Goal: Communication & Community: Answer question/provide support

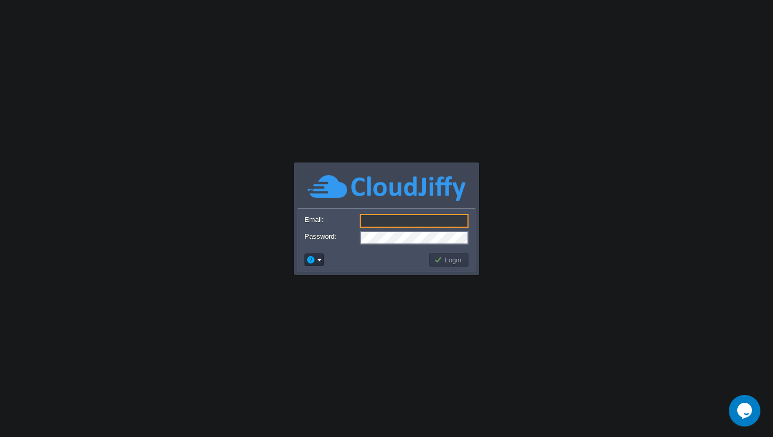
type input "[EMAIL_ADDRESS][DOMAIN_NAME]"
click at [450, 259] on button "Login" at bounding box center [449, 259] width 31 height 9
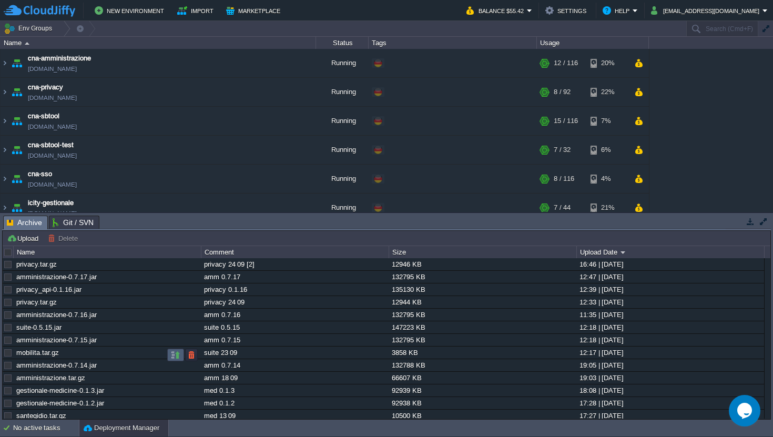
click at [169, 357] on td at bounding box center [175, 355] width 17 height 13
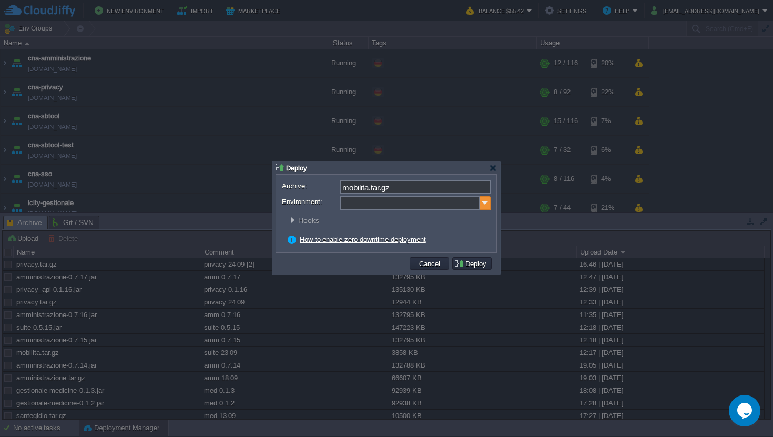
click at [487, 205] on img at bounding box center [485, 203] width 11 height 14
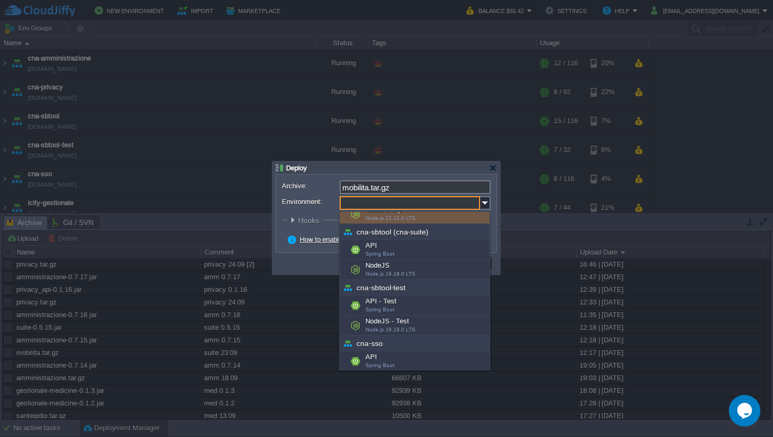
scroll to position [127, 0]
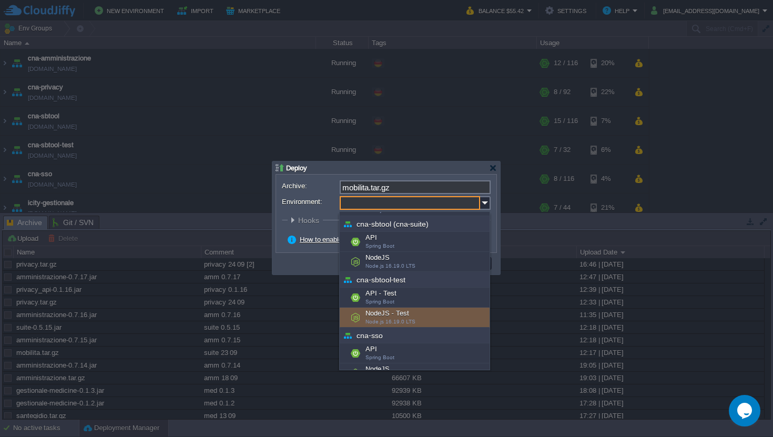
click at [402, 313] on div "NodeJS - Test Node.js 16.19.0 LTS" at bounding box center [415, 318] width 150 height 20
type input "NodeJS - Test (cna-sbtool-test)"
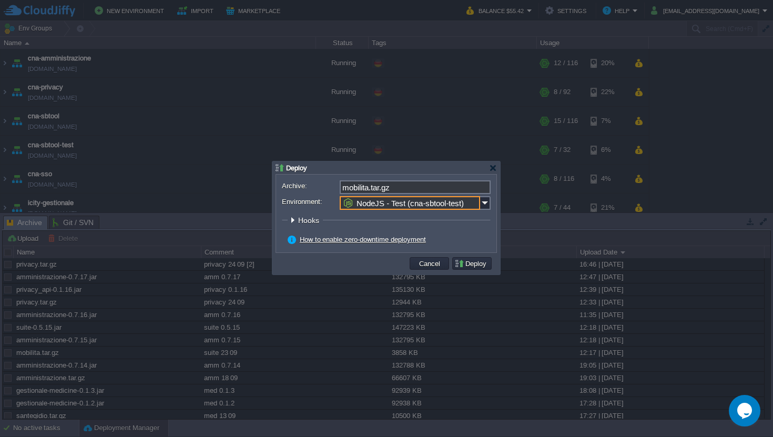
click at [460, 265] on button "Deploy" at bounding box center [471, 263] width 35 height 9
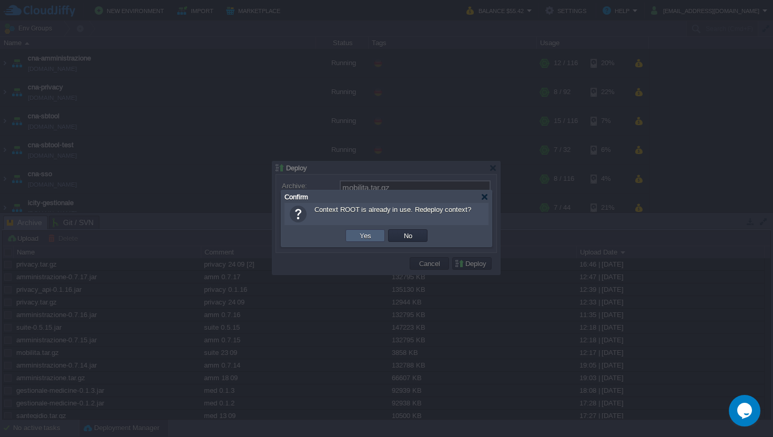
click at [374, 237] on td "Yes" at bounding box center [365, 235] width 39 height 13
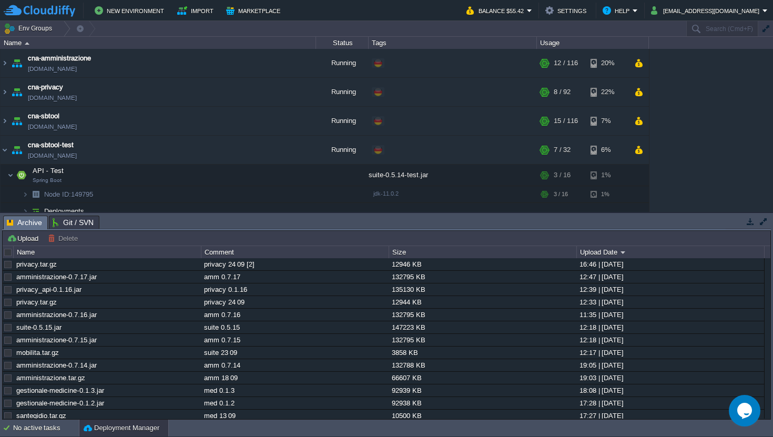
scroll to position [76, 0]
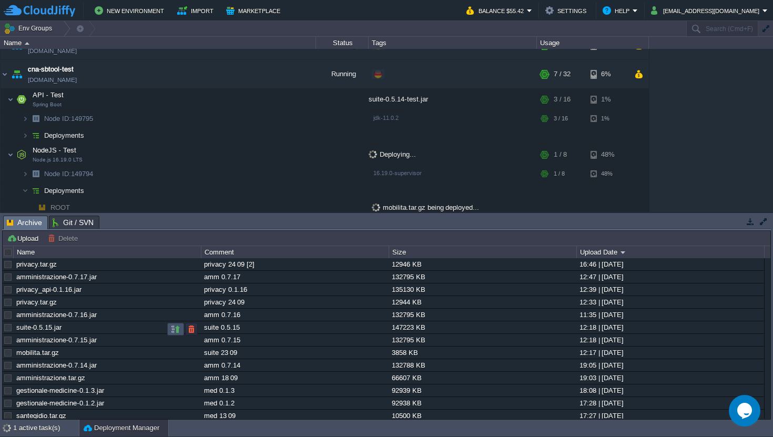
click at [177, 331] on button "button" at bounding box center [175, 329] width 9 height 9
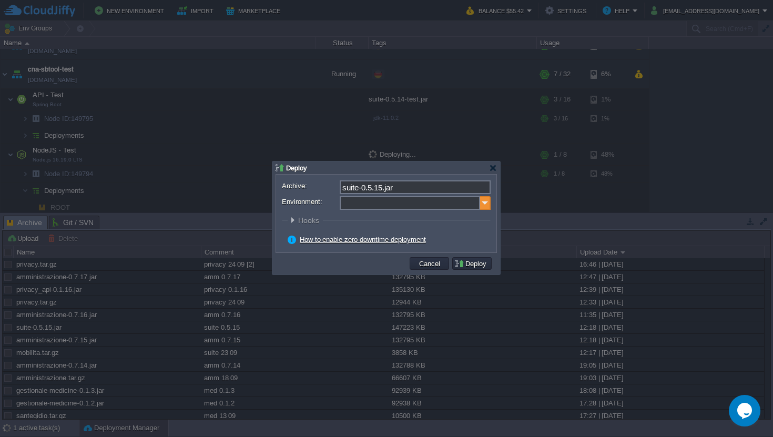
click at [485, 204] on img at bounding box center [485, 203] width 11 height 14
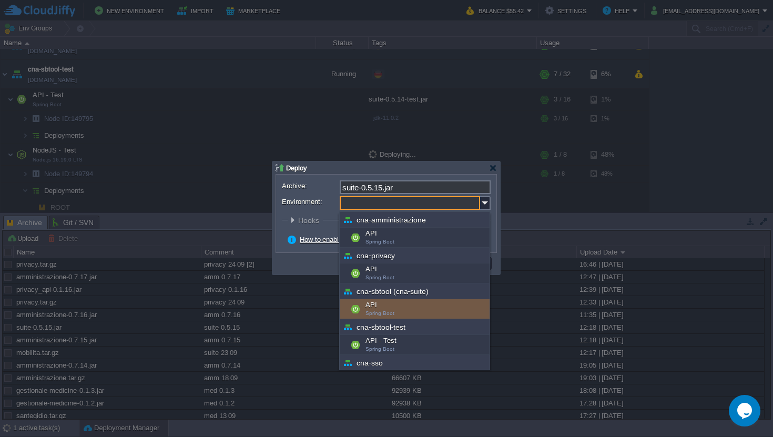
click at [397, 305] on div "API Spring Boot" at bounding box center [415, 309] width 150 height 20
type input "API (cna-sbtool (cna-suite))"
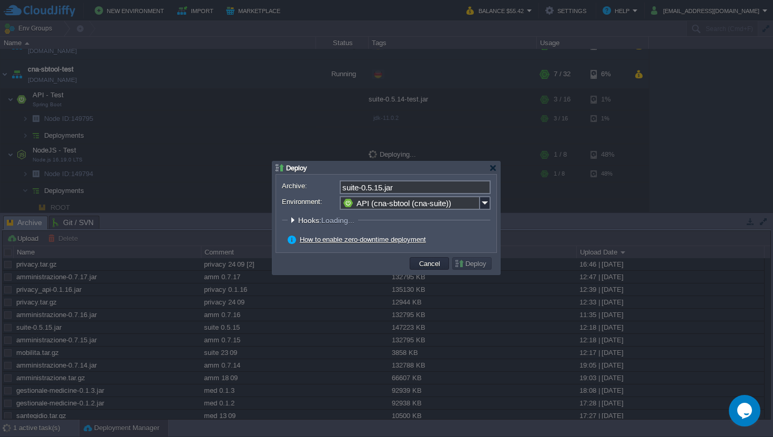
click at [471, 265] on button "Deploy" at bounding box center [471, 263] width 35 height 9
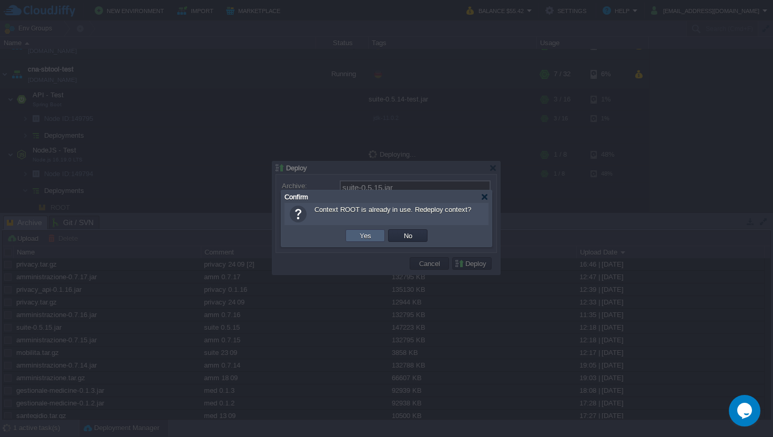
click at [374, 238] on td "Yes" at bounding box center [365, 235] width 39 height 13
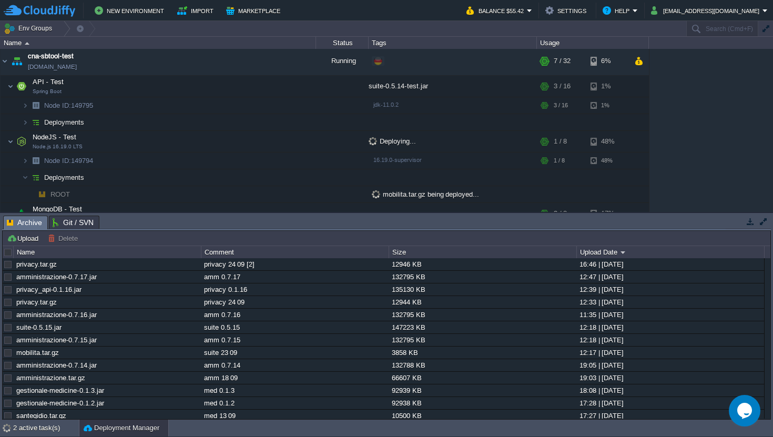
scroll to position [293, 0]
click at [178, 358] on button "button" at bounding box center [175, 354] width 9 height 9
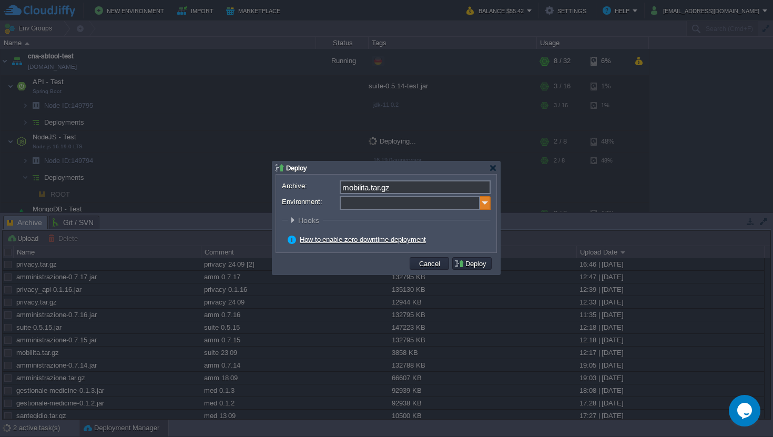
click at [484, 208] on img at bounding box center [485, 203] width 11 height 14
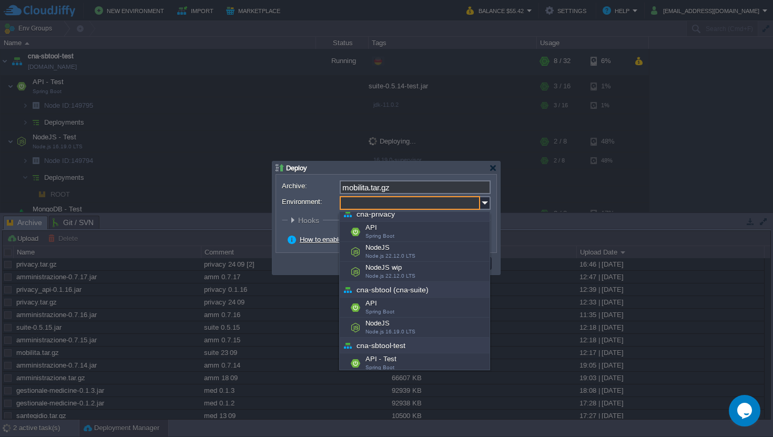
scroll to position [65, 0]
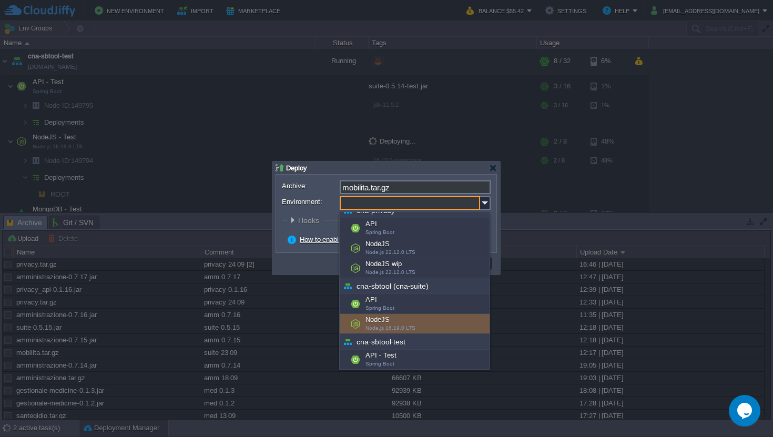
click at [413, 323] on div "NodeJS Node.js 16.19.0 LTS" at bounding box center [415, 324] width 150 height 20
type input "NodeJS (cna-sbtool (cna-suite))"
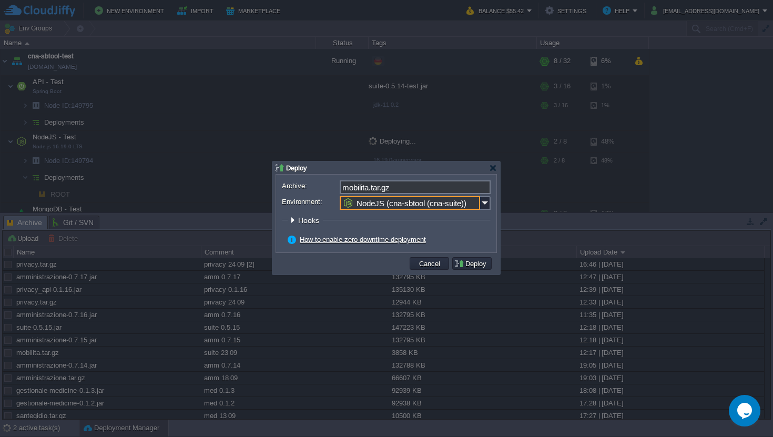
click at [478, 267] on button "Deploy" at bounding box center [471, 263] width 35 height 9
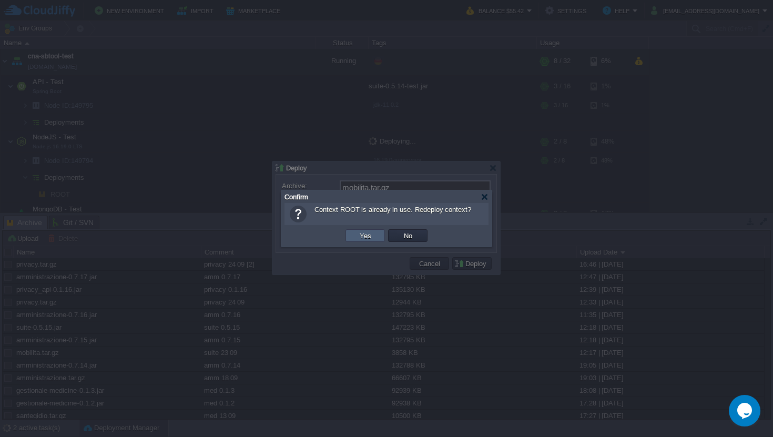
click at [371, 238] on button "Yes" at bounding box center [366, 235] width 18 height 9
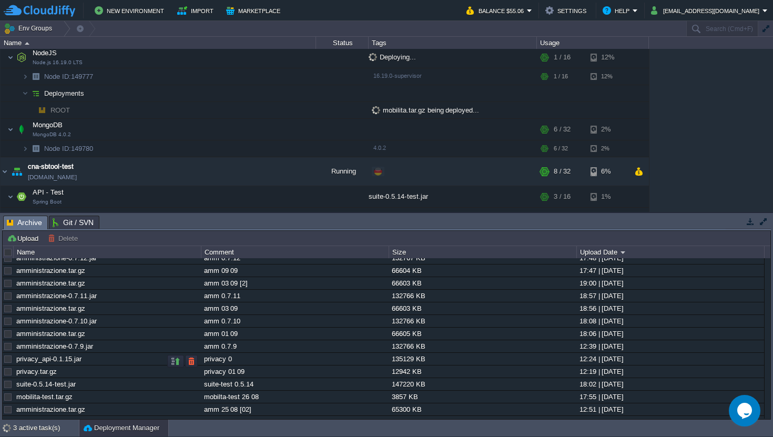
scroll to position [251, 0]
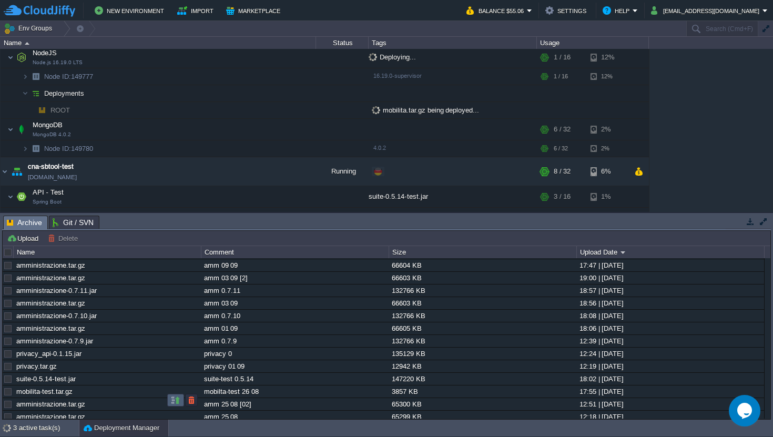
click at [171, 399] on button "button" at bounding box center [175, 400] width 9 height 9
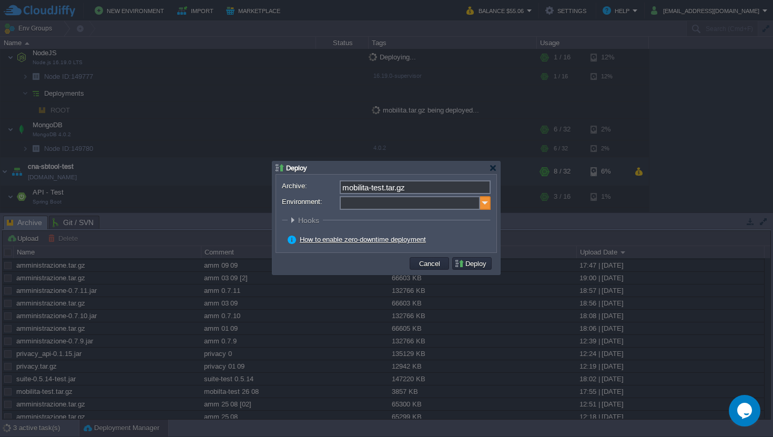
click at [488, 208] on img at bounding box center [485, 203] width 11 height 14
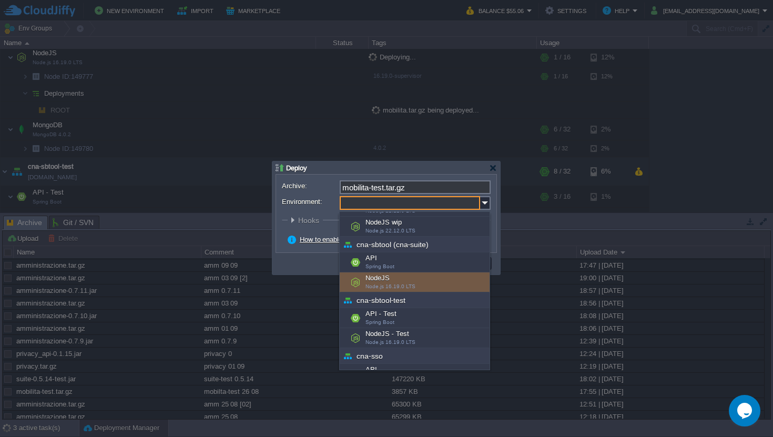
scroll to position [111, 0]
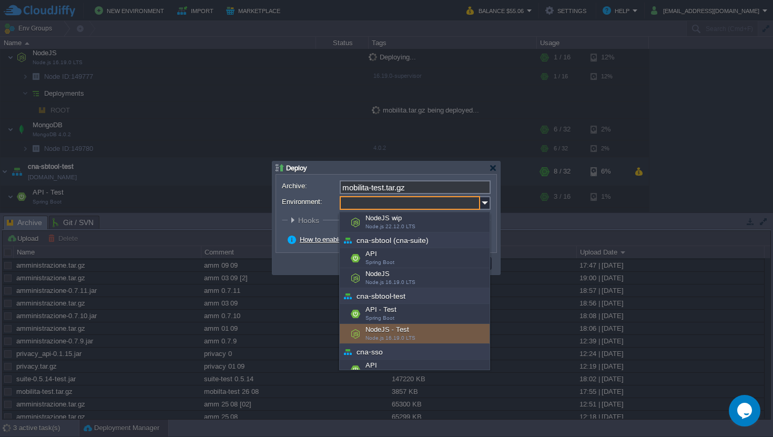
click at [410, 334] on div "NodeJS - Test Node.js 16.19.0 LTS" at bounding box center [415, 334] width 150 height 20
type input "NodeJS - Test (cna-sbtool-test)"
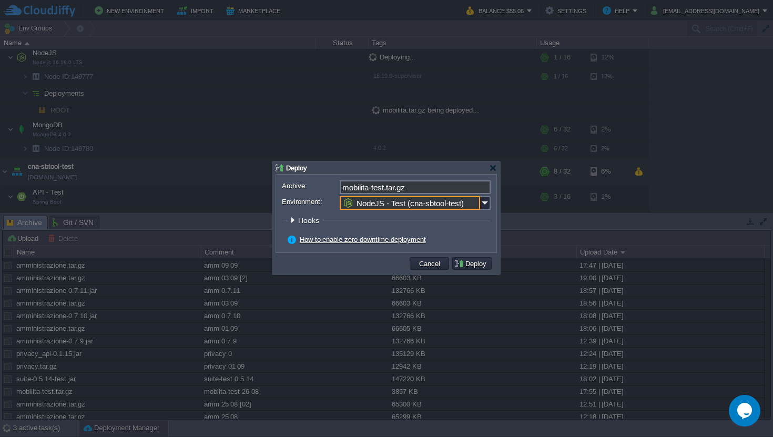
click at [468, 266] on button "Deploy" at bounding box center [471, 263] width 35 height 9
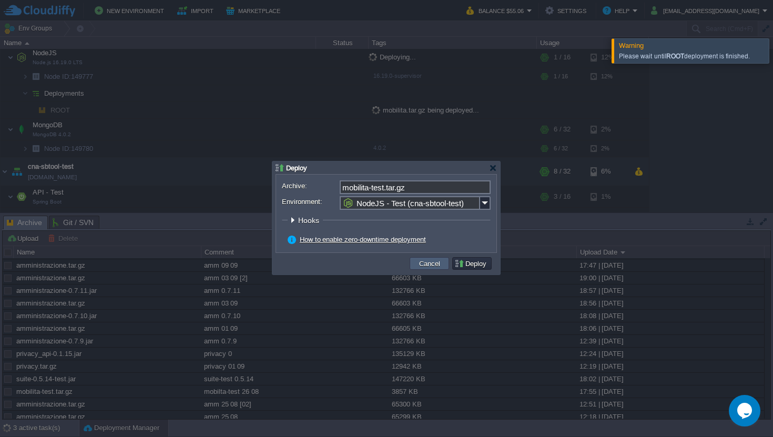
click at [438, 262] on button "Cancel" at bounding box center [429, 263] width 27 height 9
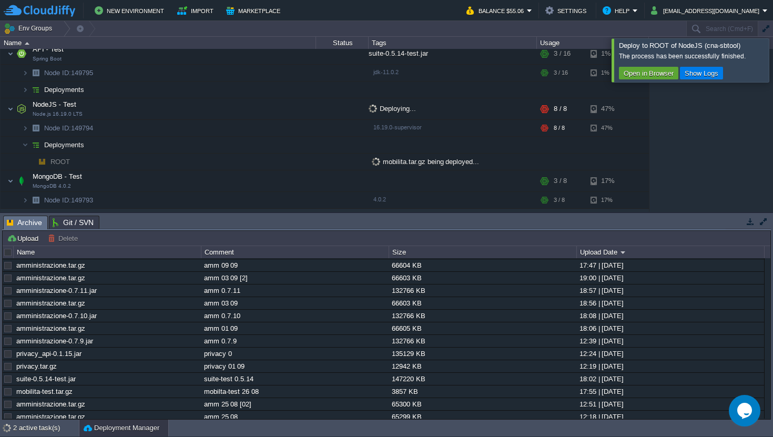
scroll to position [342, 0]
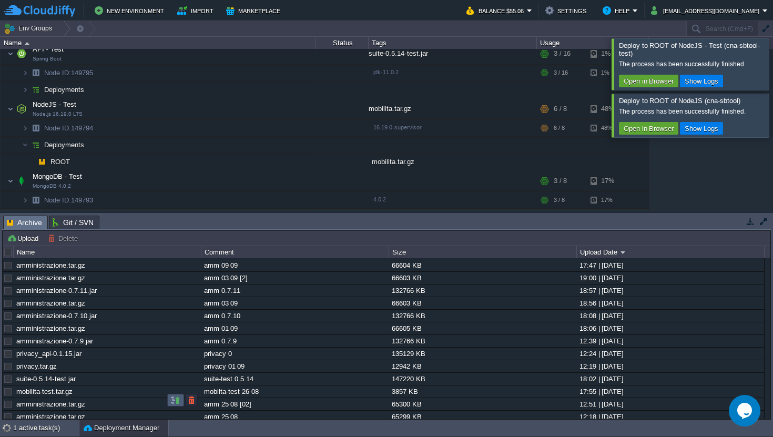
click at [169, 399] on td at bounding box center [175, 400] width 17 height 13
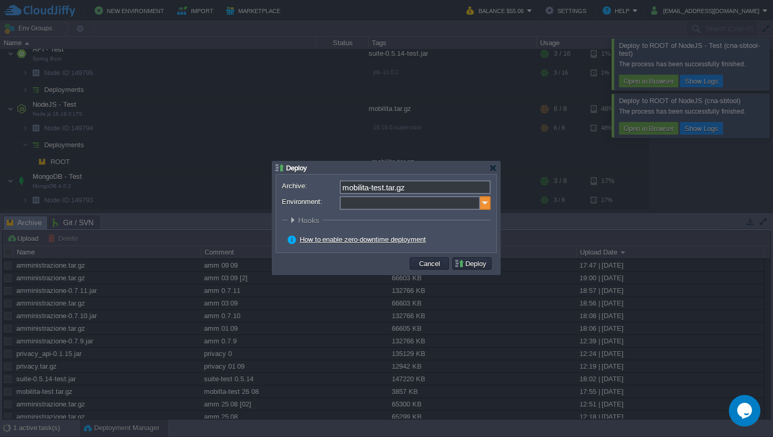
click at [488, 199] on img at bounding box center [485, 203] width 11 height 14
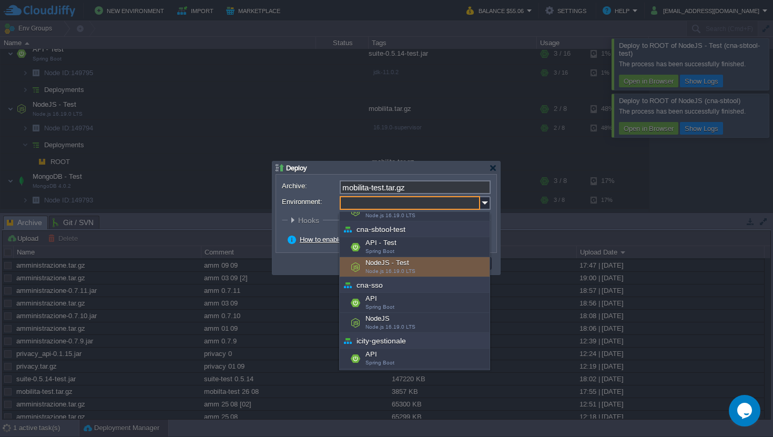
scroll to position [180, 0]
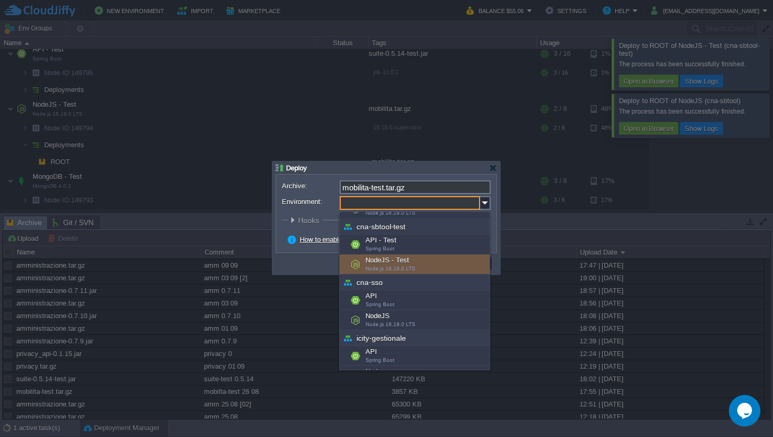
click at [432, 260] on div "NodeJS - Test Node.js 16.19.0 LTS" at bounding box center [415, 265] width 150 height 20
type input "NodeJS - Test (cna-sbtool-test)"
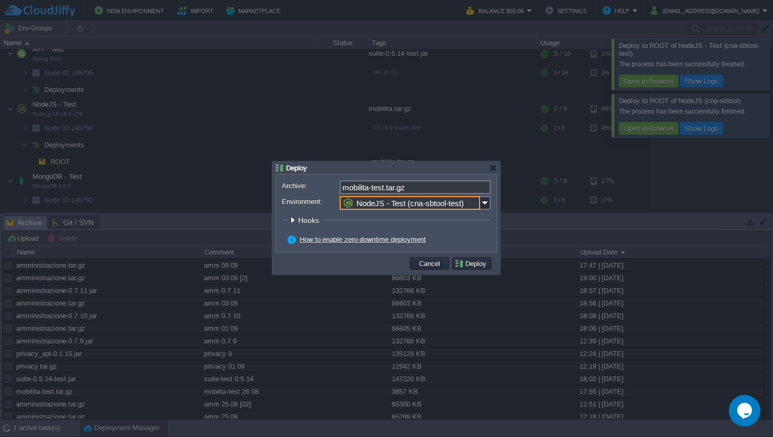
click at [473, 265] on button "Deploy" at bounding box center [471, 263] width 35 height 9
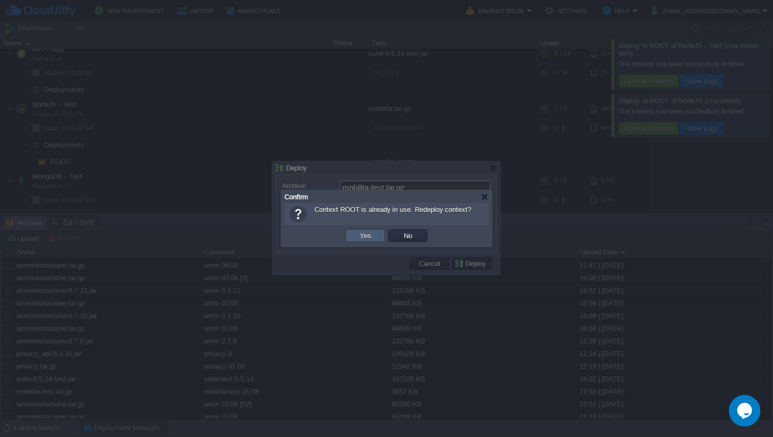
click at [363, 235] on button "Yes" at bounding box center [366, 235] width 18 height 9
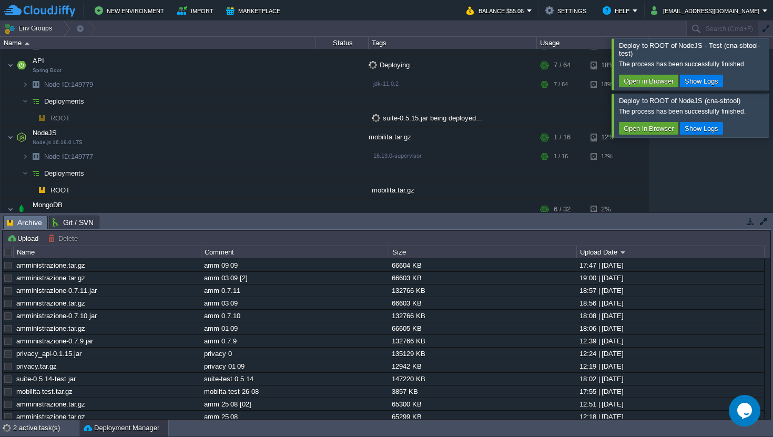
scroll to position [117, 0]
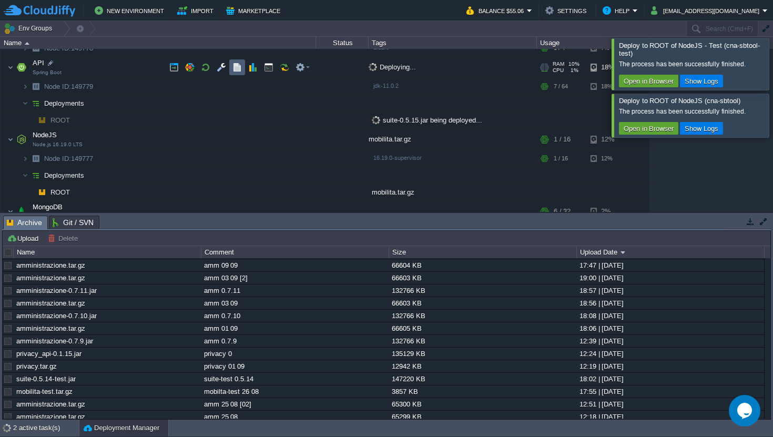
click at [238, 73] on td at bounding box center [237, 67] width 16 height 16
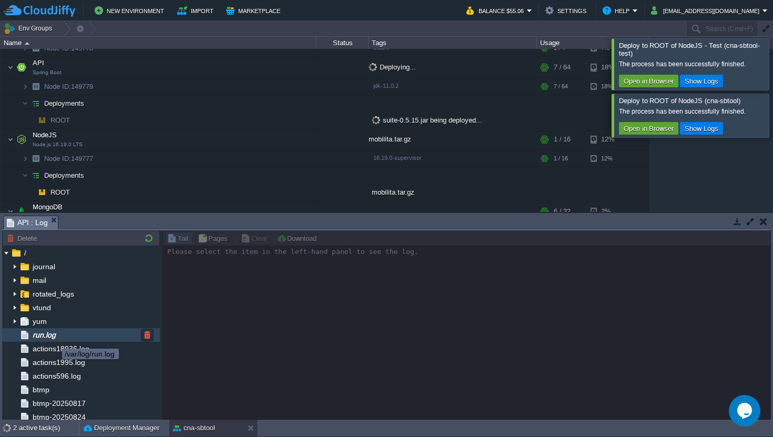
click at [54, 335] on span "run.log" at bounding box center [44, 334] width 27 height 9
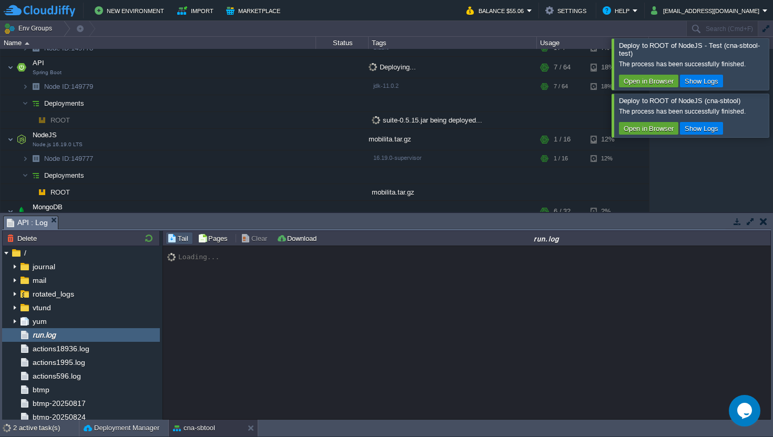
click at [773, 65] on div at bounding box center [786, 63] width 0 height 51
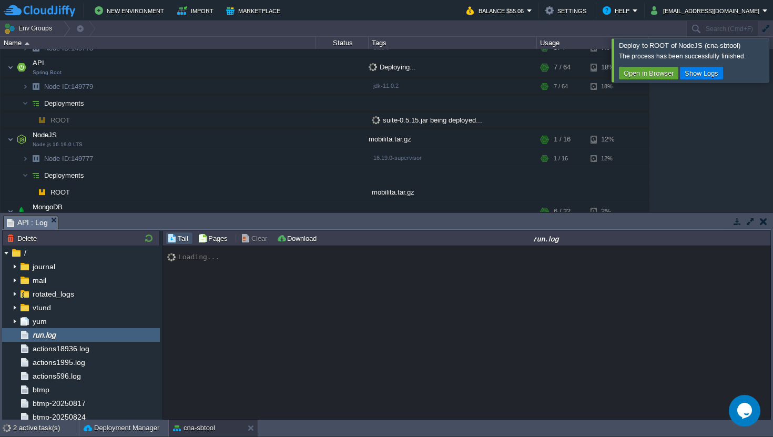
click at [773, 66] on div at bounding box center [786, 59] width 0 height 43
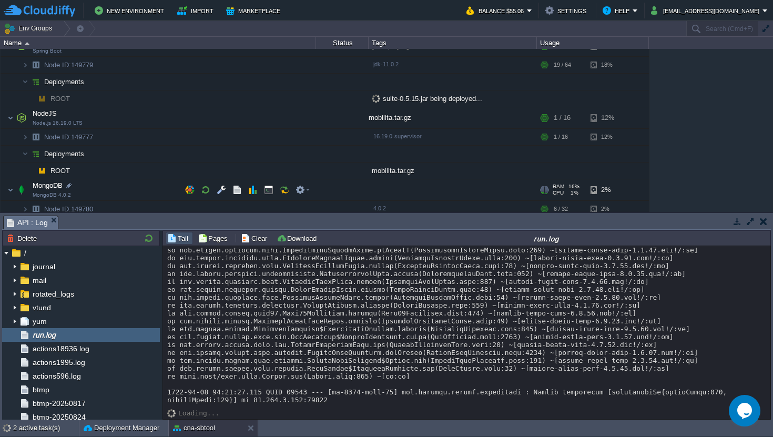
scroll to position [154, 0]
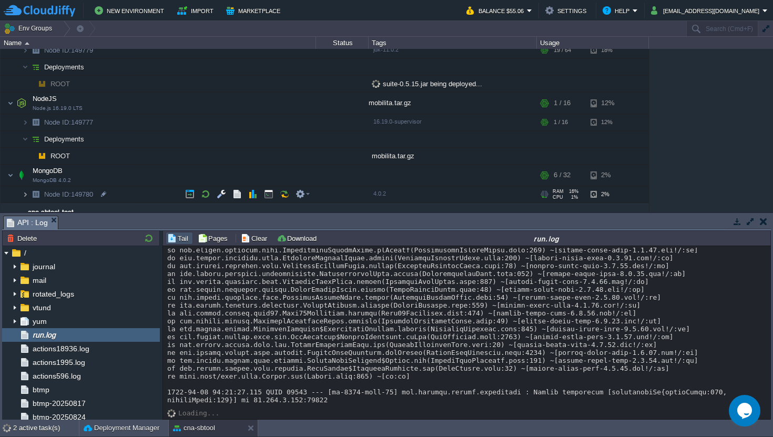
click at [26, 193] on img at bounding box center [25, 194] width 6 height 16
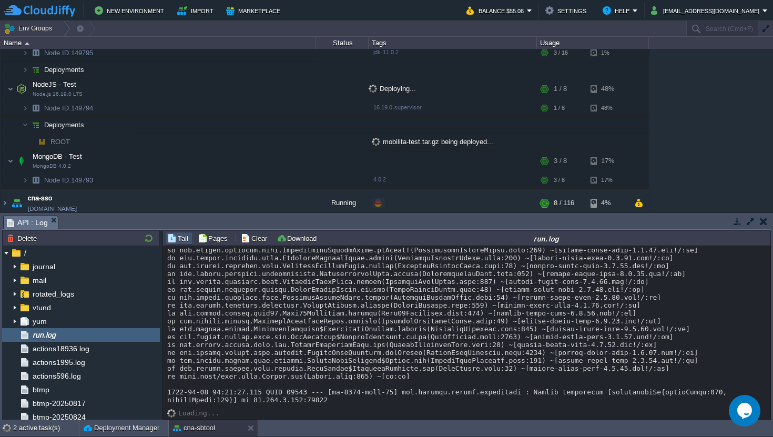
scroll to position [250, 0]
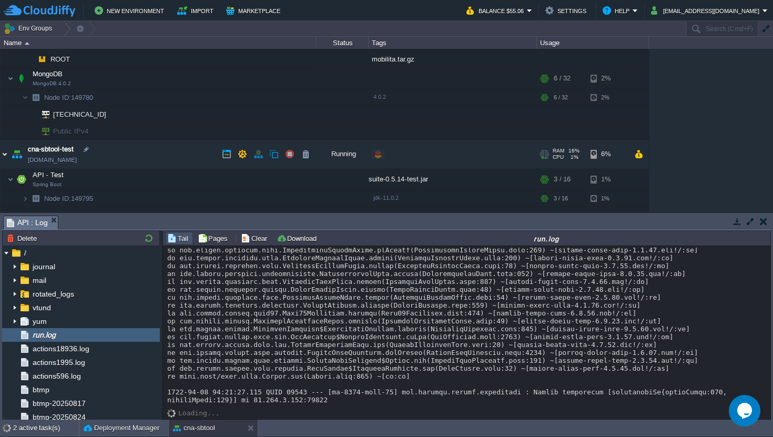
click at [5, 159] on img at bounding box center [5, 154] width 8 height 28
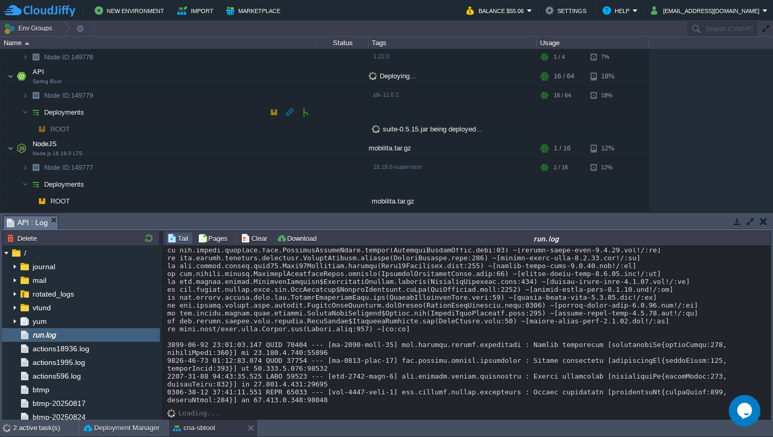
scroll to position [117, 0]
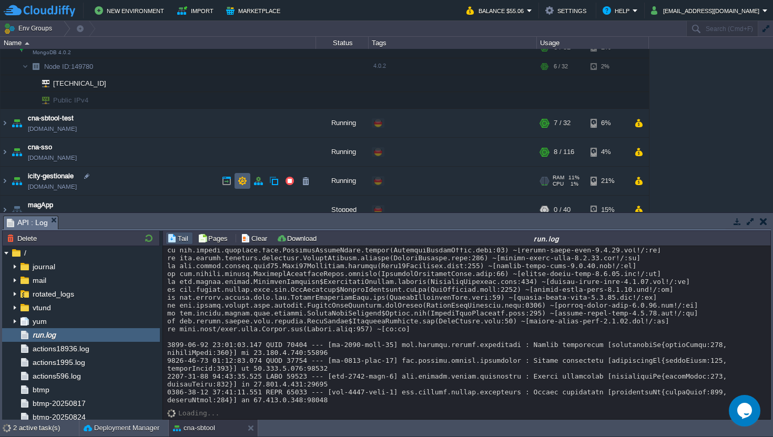
scroll to position [273, 0]
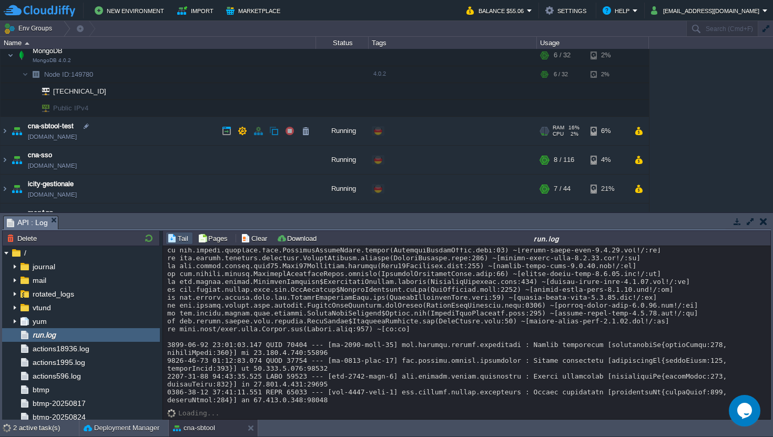
click at [171, 137] on td "cna-sbtool-test [DOMAIN_NAME]" at bounding box center [159, 131] width 316 height 29
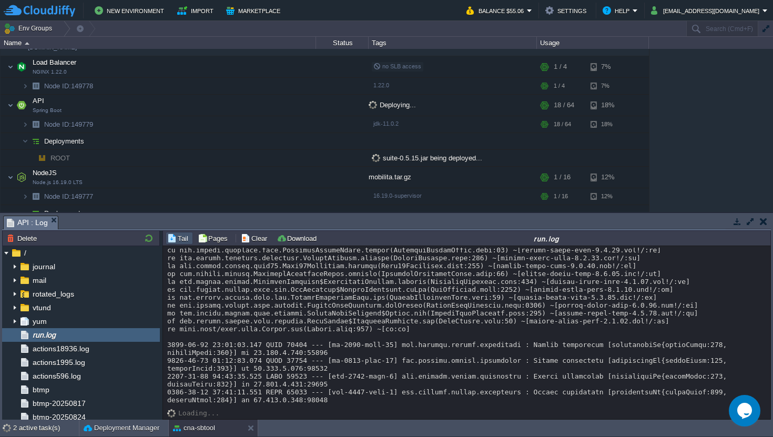
scroll to position [79, 0]
click at [203, 102] on button "button" at bounding box center [205, 105] width 9 height 9
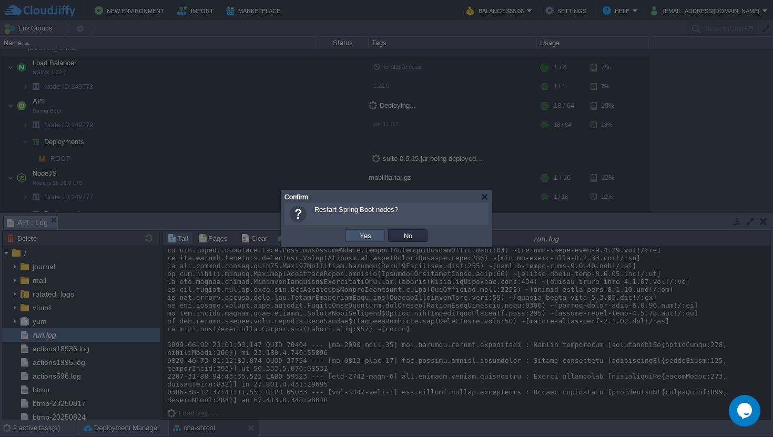
click at [363, 234] on button "Yes" at bounding box center [366, 235] width 18 height 9
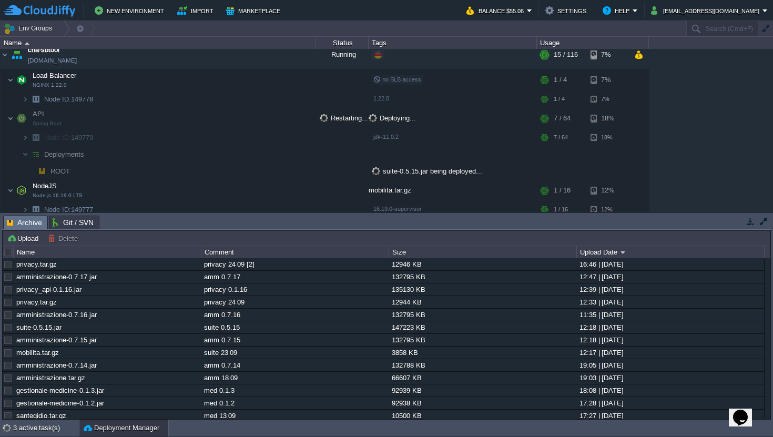
scroll to position [67, 0]
click at [746, 410] on icon "Chat widget" at bounding box center [740, 418] width 15 height 16
type input "Marco"
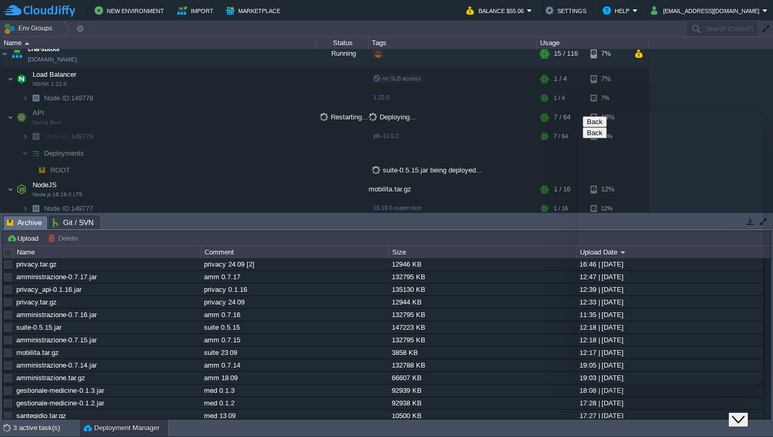
type input "m"
type input "[EMAIL_ADDRESS][DOMAIN_NAME]"
type input "393282477180"
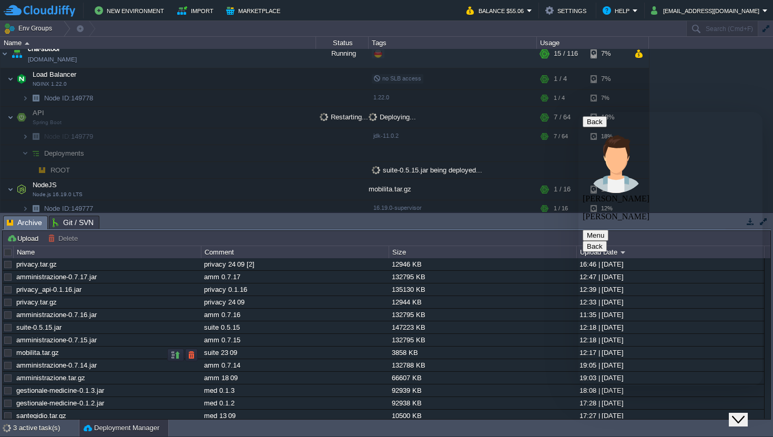
paste textarea "Debt/Equity - Capitale di Terzi/Capitale Proprio"
type textarea "hello there, i was deploying my app in 149779 node id. but it's not restarting …"
type textarea "only a loading in both restarting and deploying status"
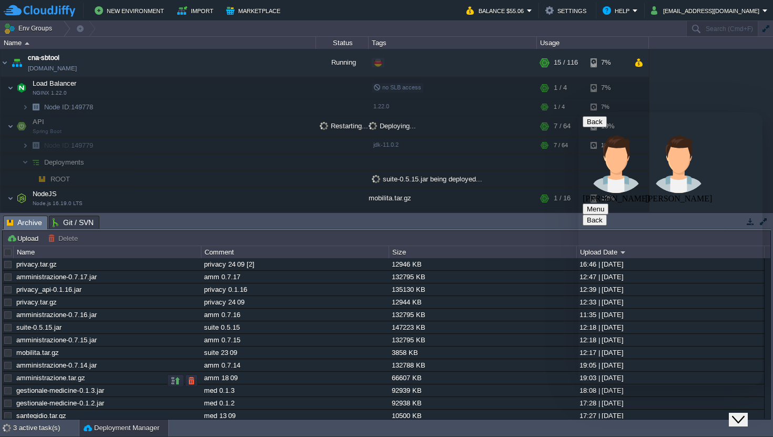
scroll to position [181, 0]
type textarea "this is what i see"
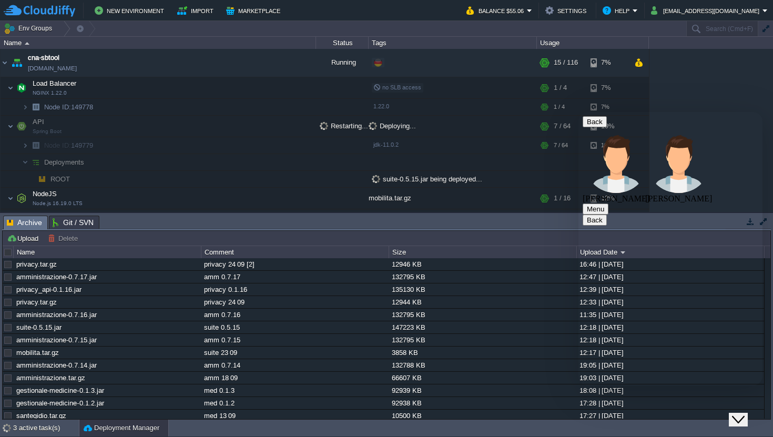
type textarea "p"
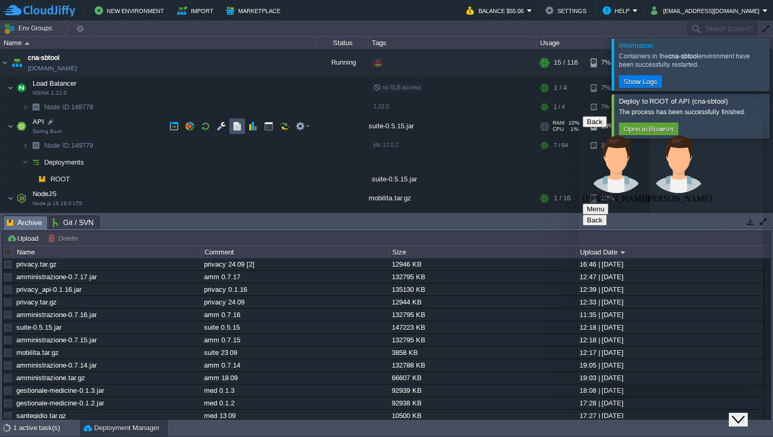
click at [236, 128] on button "button" at bounding box center [236, 125] width 9 height 9
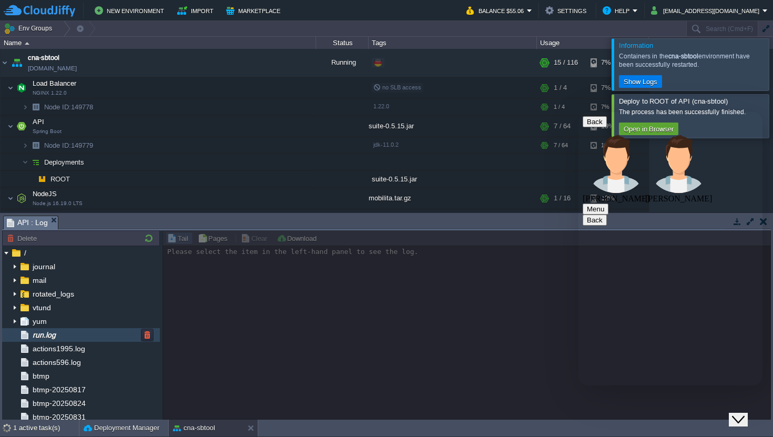
click at [78, 334] on div "run.log" at bounding box center [81, 335] width 158 height 14
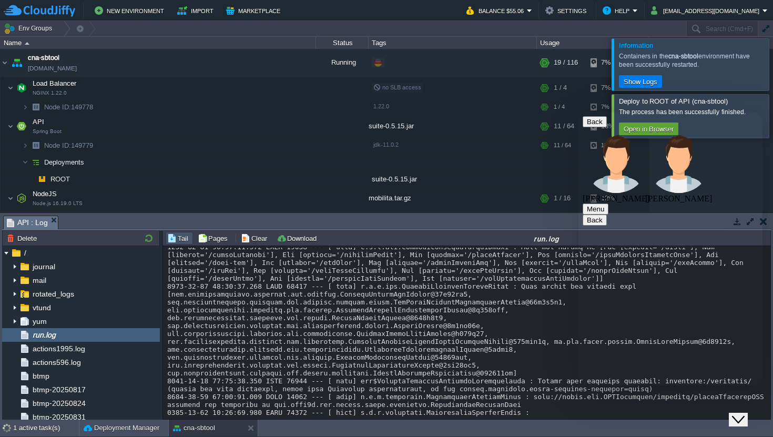
scroll to position [9018, 0]
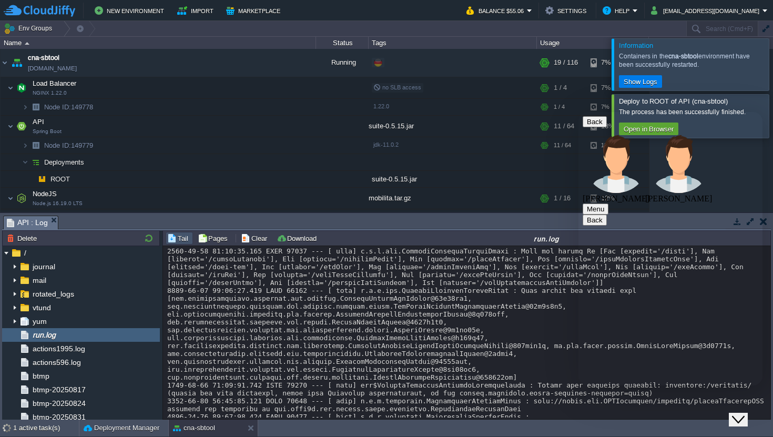
click at [773, 61] on div at bounding box center [786, 64] width 0 height 52
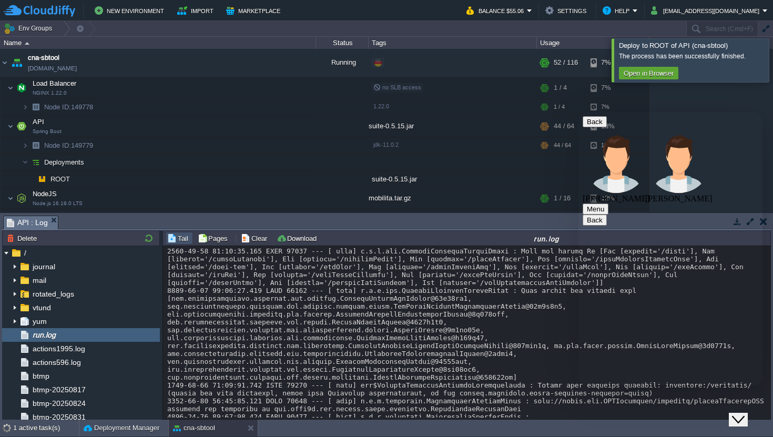
click at [773, 61] on div at bounding box center [786, 59] width 0 height 43
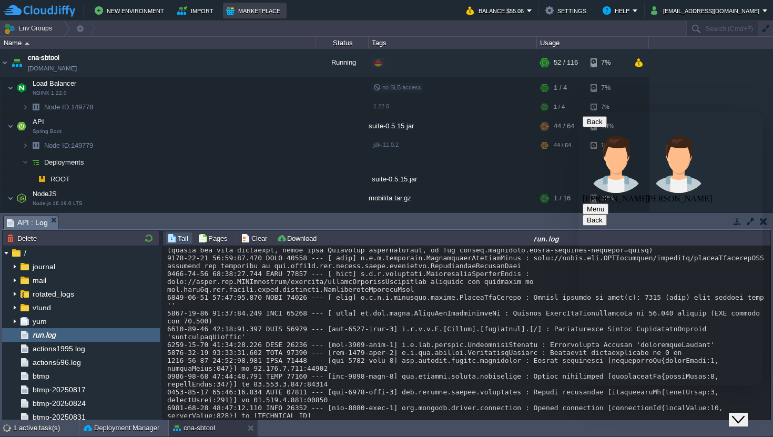
scroll to position [9193, 0]
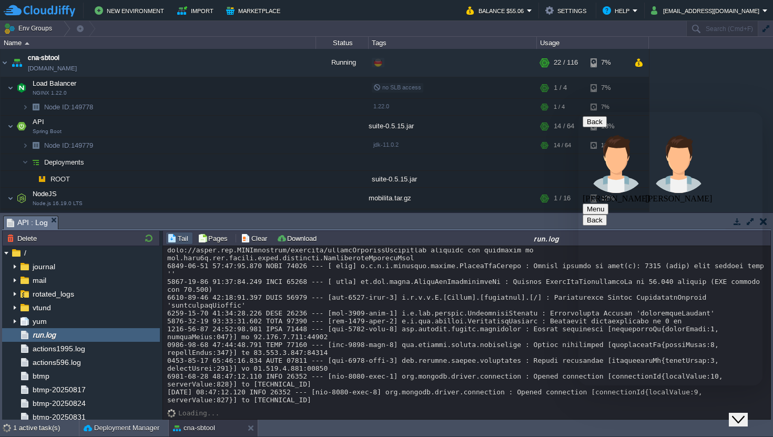
type textarea "i"
type textarea "h"
type textarea "looks like it works now... what was the problem?"
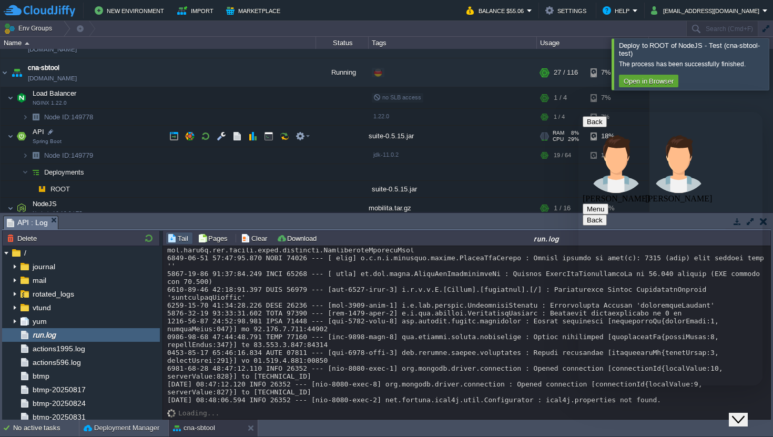
scroll to position [46, 0]
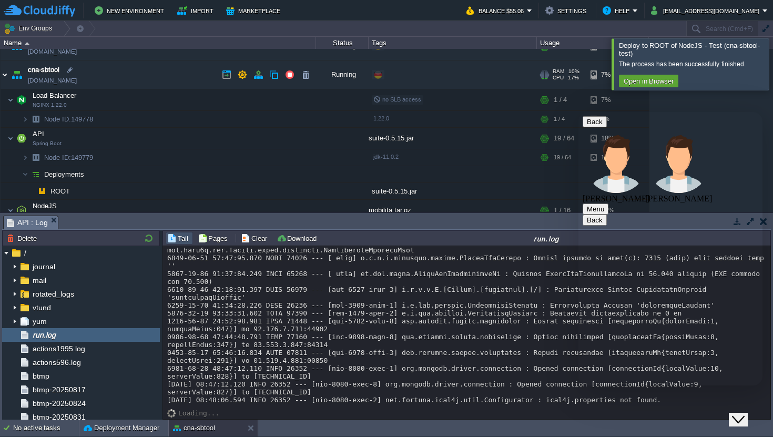
click at [3, 69] on img at bounding box center [5, 74] width 8 height 28
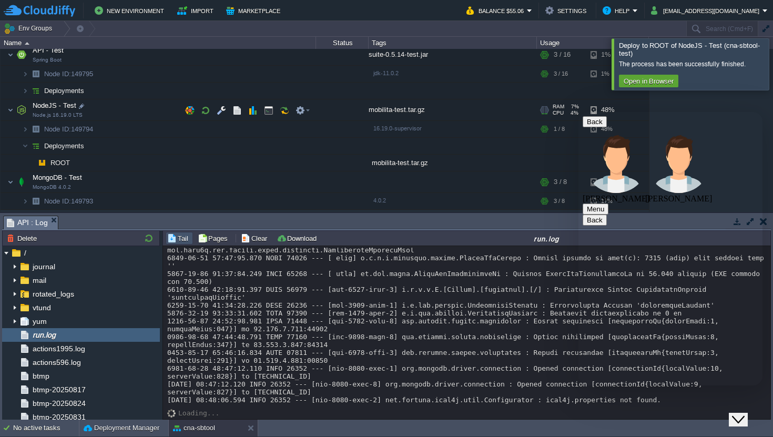
scroll to position [530, 0]
click at [236, 109] on button "button" at bounding box center [236, 110] width 9 height 9
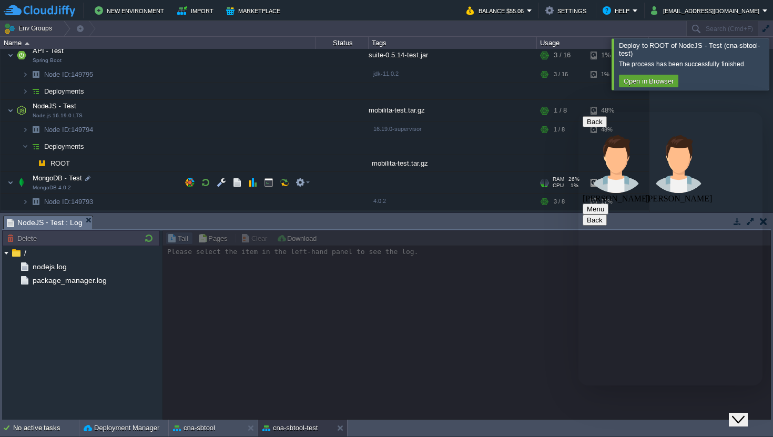
scroll to position [0, 0]
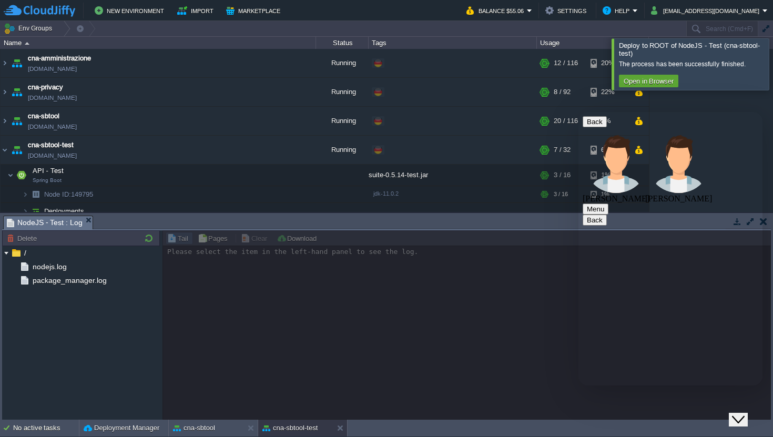
click at [773, 64] on div at bounding box center [786, 63] width 0 height 51
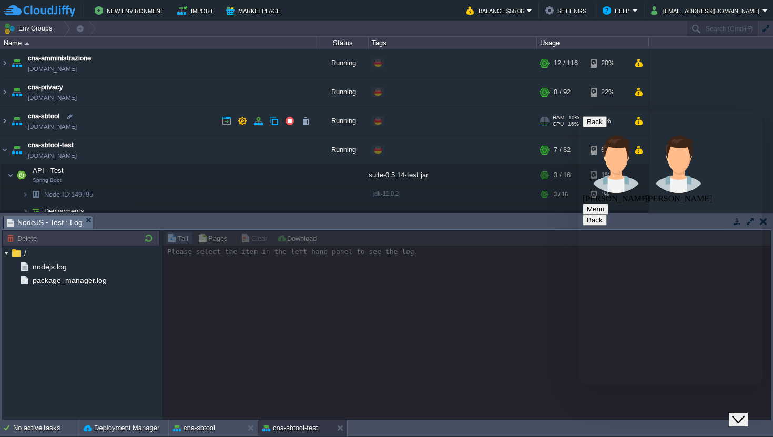
click at [161, 120] on td "cna-sbtool cna-suite.de-fra1.cloudjiffy.net" at bounding box center [159, 121] width 316 height 29
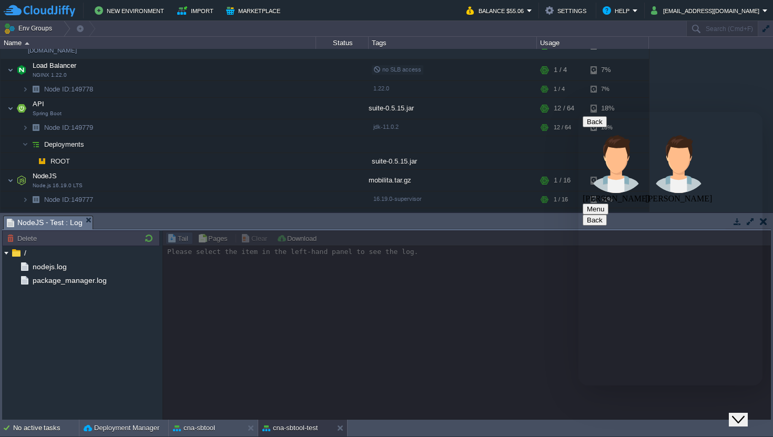
scroll to position [572, 0]
type textarea "umm ok, so perhaps it's better if i schedule a node restart every night to kill…"
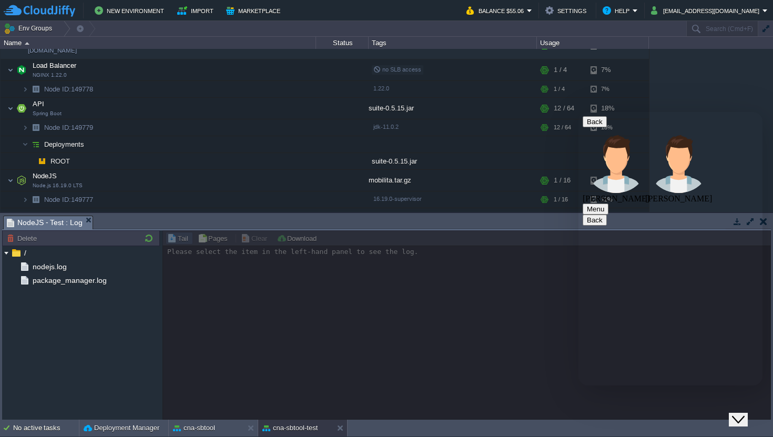
type textarea "ok, thanks"
type textarea "no, thanks"
type textarea "have a nice day"
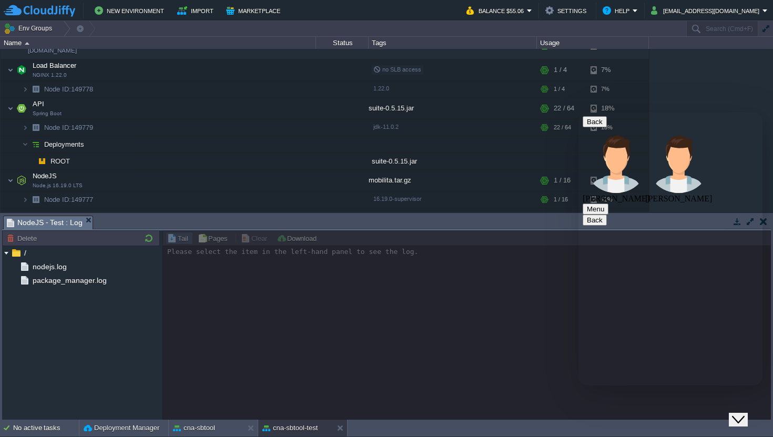
scroll to position [834, 0]
click at [609, 204] on button "Menu" at bounding box center [596, 209] width 26 height 11
click at [731, 105] on div "cna-amministrazione cna-amministrazione.de-fra1.cloudjiffy.net Running + Add to…" at bounding box center [386, 130] width 773 height 163
click at [722, 82] on div "cna-amministrazione cna-amministrazione.de-fra1.cloudjiffy.net Running + Add to…" at bounding box center [386, 130] width 773 height 163
click at [687, 232] on button "End this chat session" at bounding box center [674, 231] width 75 height 11
